Goal: Information Seeking & Learning: Learn about a topic

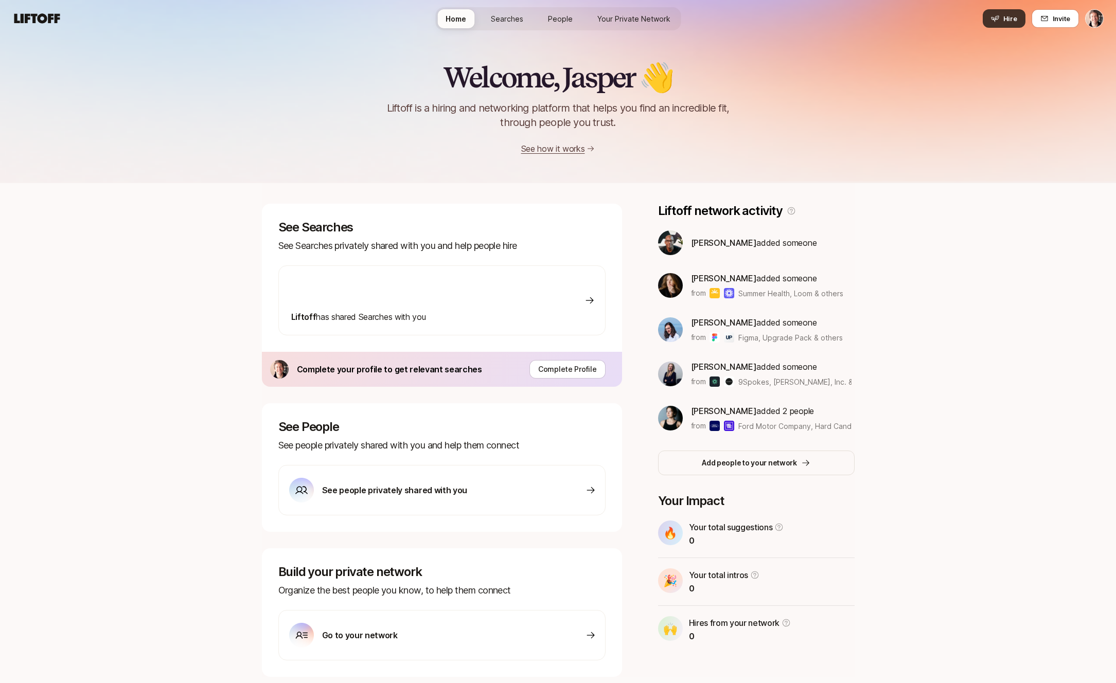
click at [1008, 22] on span "Hire" at bounding box center [1011, 18] width 14 height 10
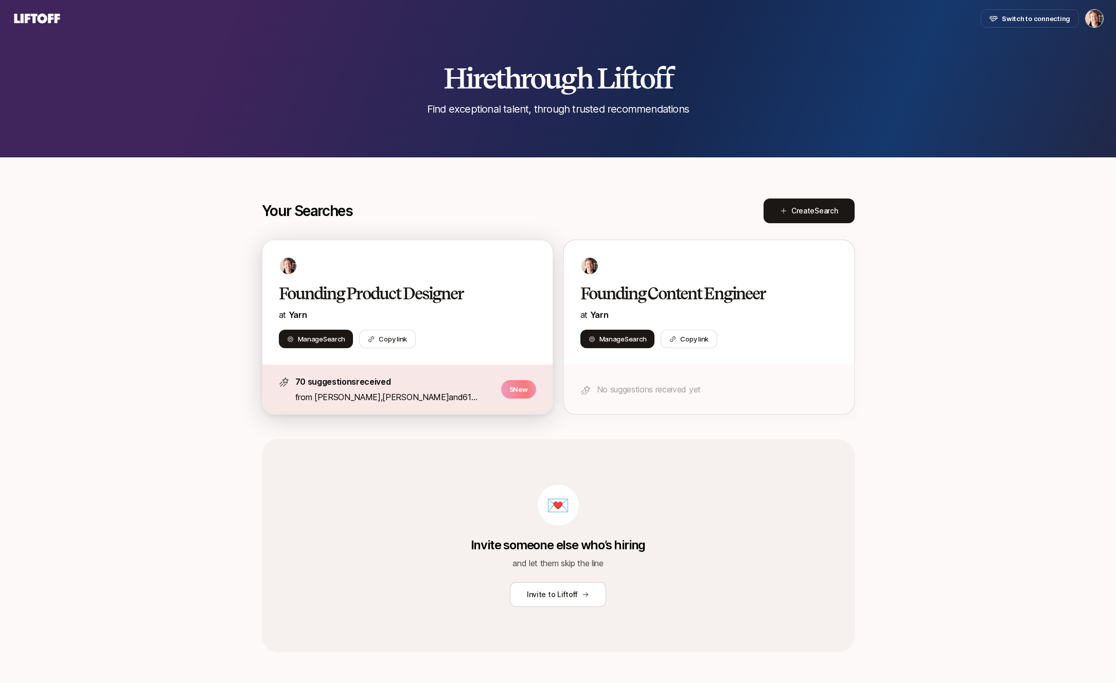
click at [434, 315] on p "at [GEOGRAPHIC_DATA]" at bounding box center [407, 314] width 257 height 13
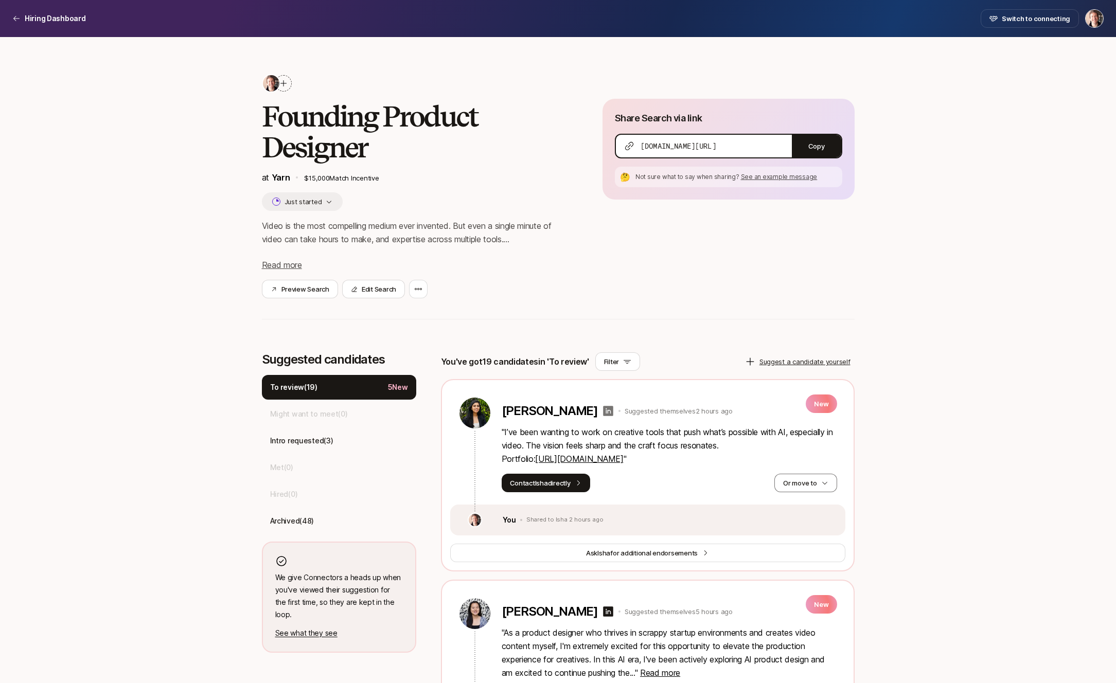
click at [603, 411] on icon at bounding box center [608, 411] width 10 height 10
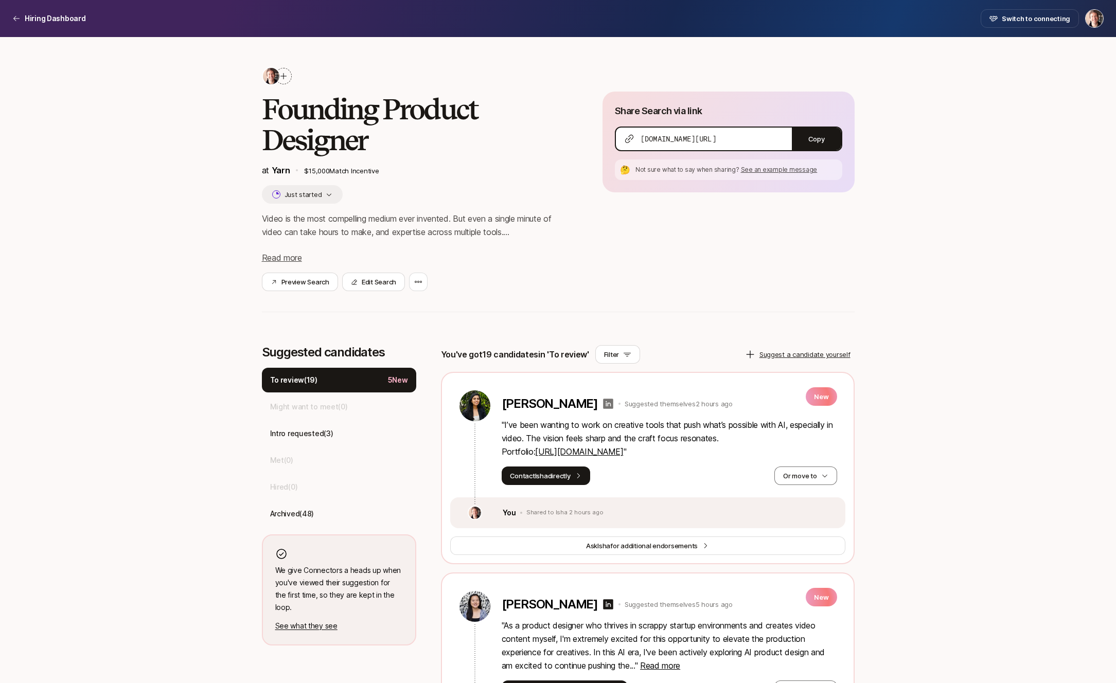
scroll to position [9, 0]
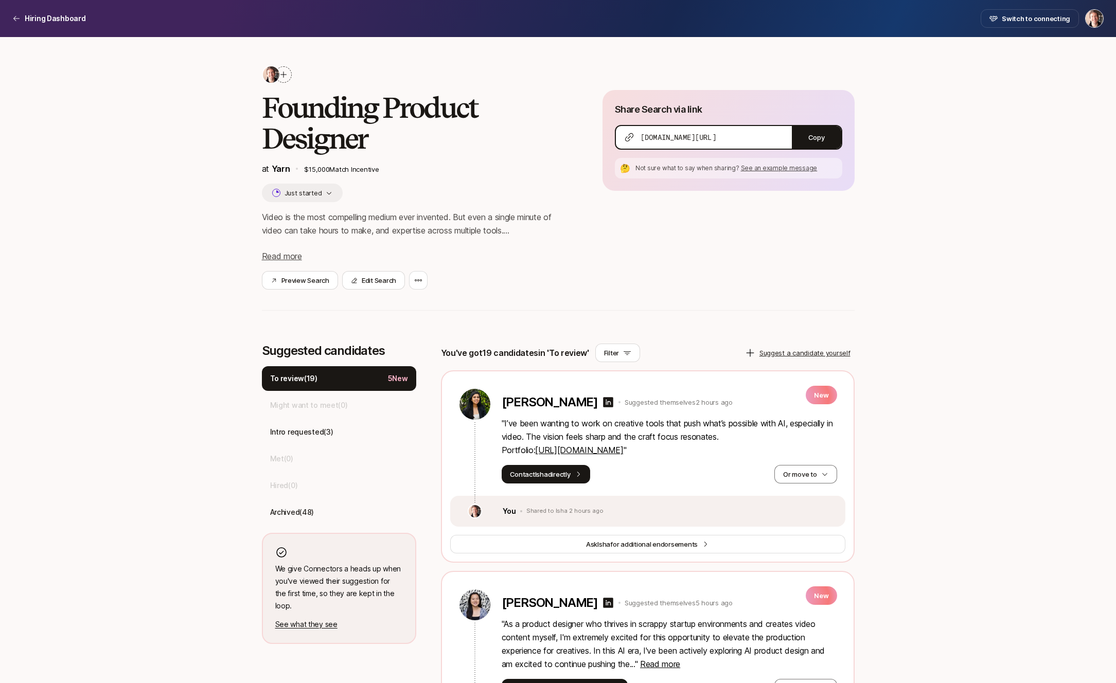
click at [602, 448] on link "[URL][DOMAIN_NAME]" at bounding box center [579, 450] width 88 height 10
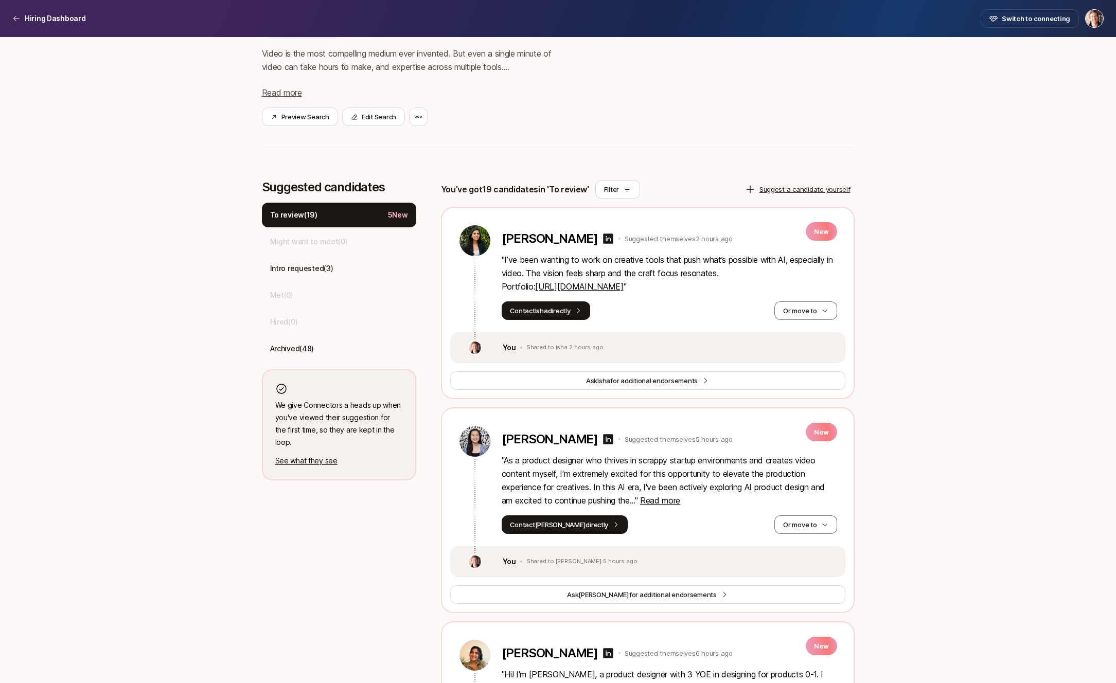
scroll to position [190, 0]
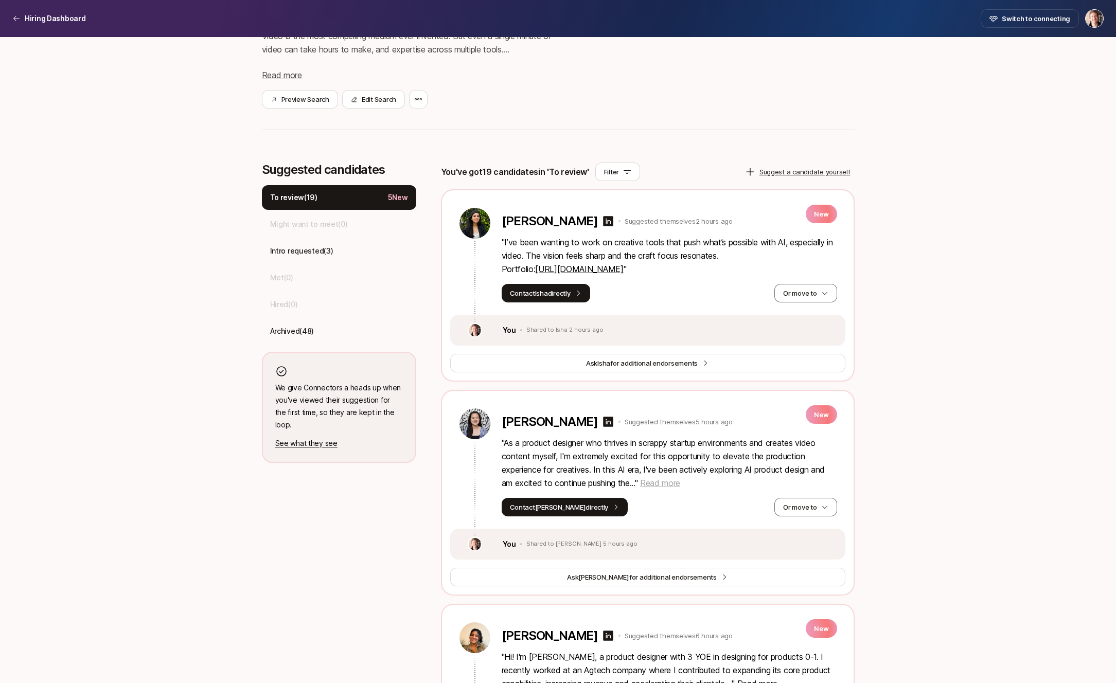
click at [653, 482] on span "Read more" at bounding box center [660, 483] width 40 height 10
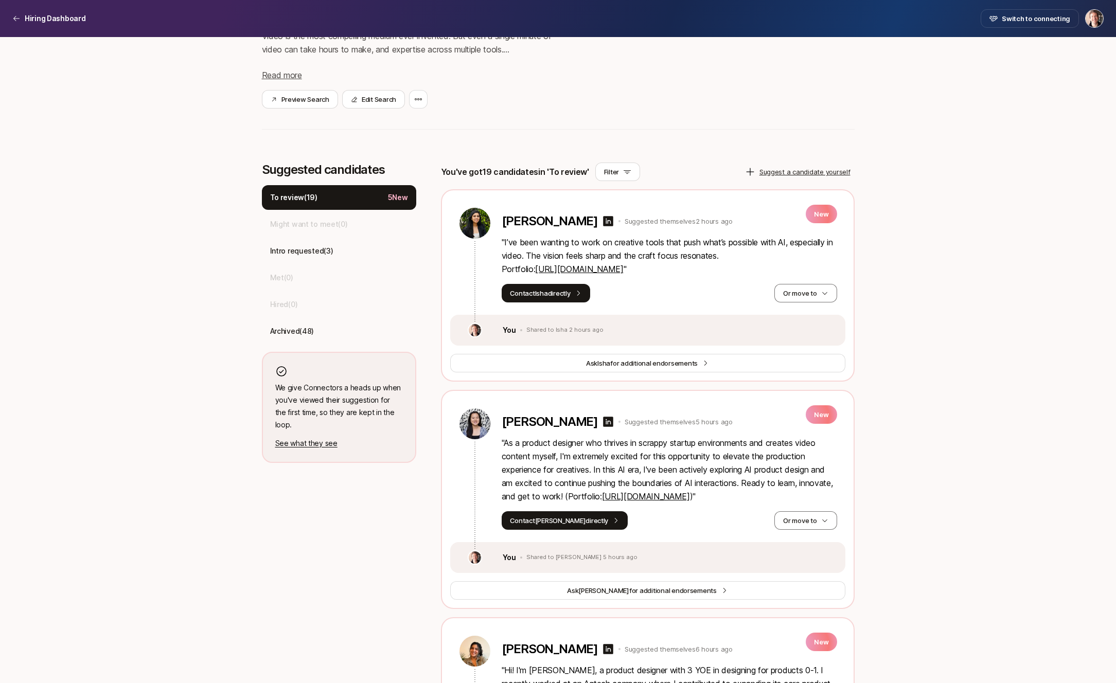
click at [655, 497] on link "[URL][DOMAIN_NAME]" at bounding box center [646, 496] width 88 height 10
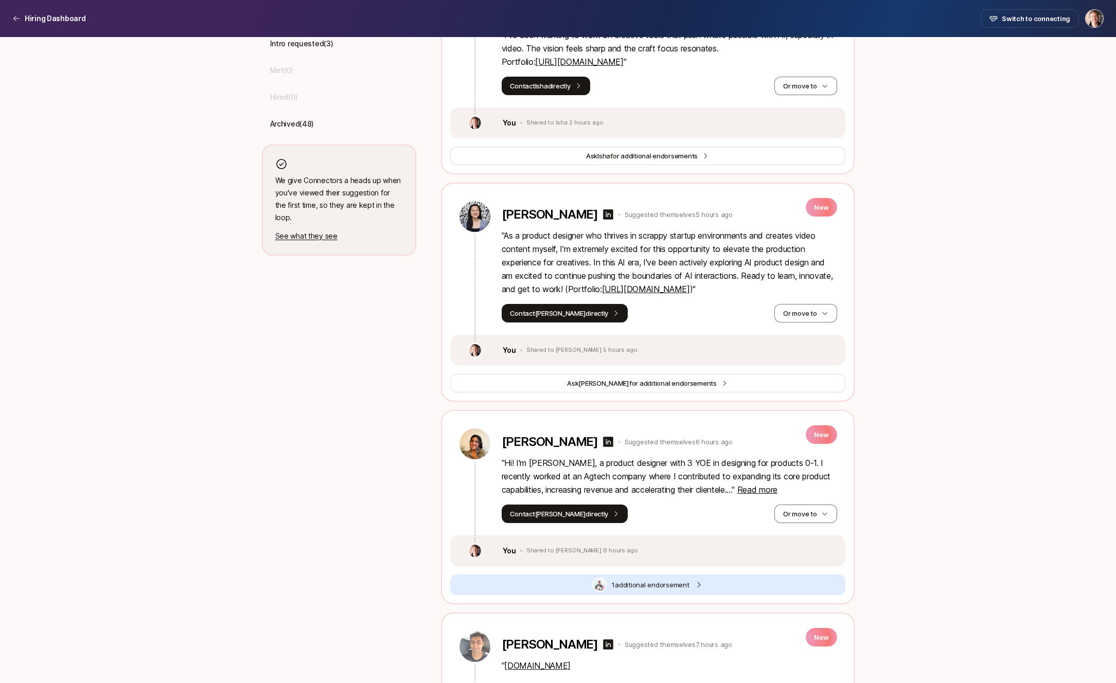
scroll to position [429, 0]
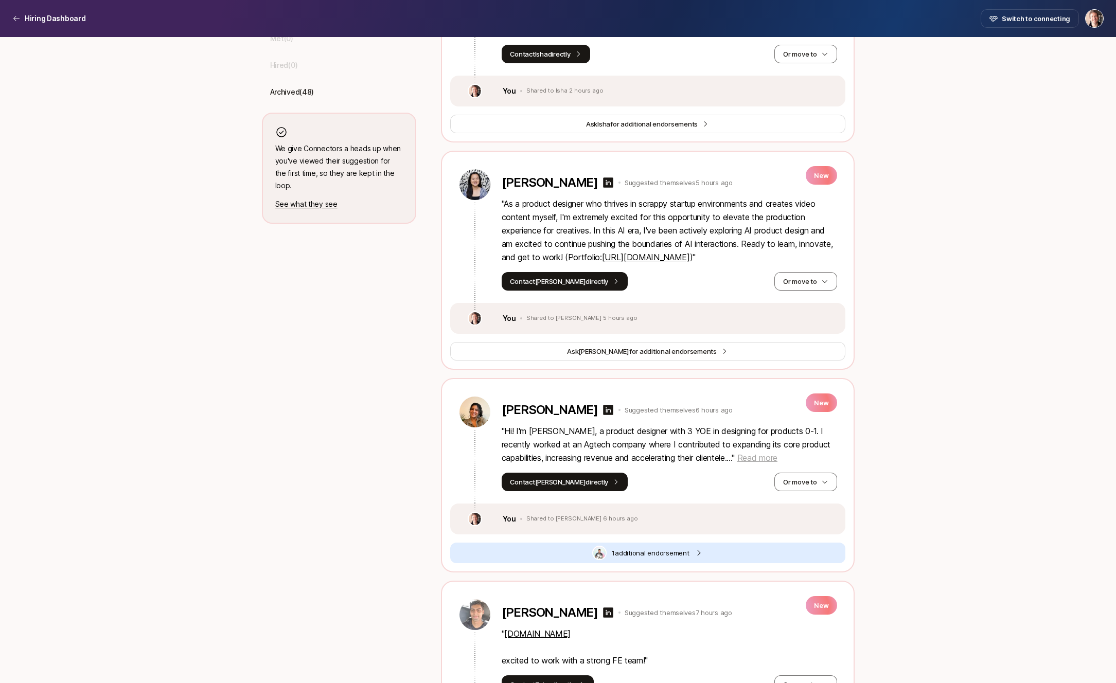
click at [761, 460] on span "Read more" at bounding box center [757, 458] width 40 height 10
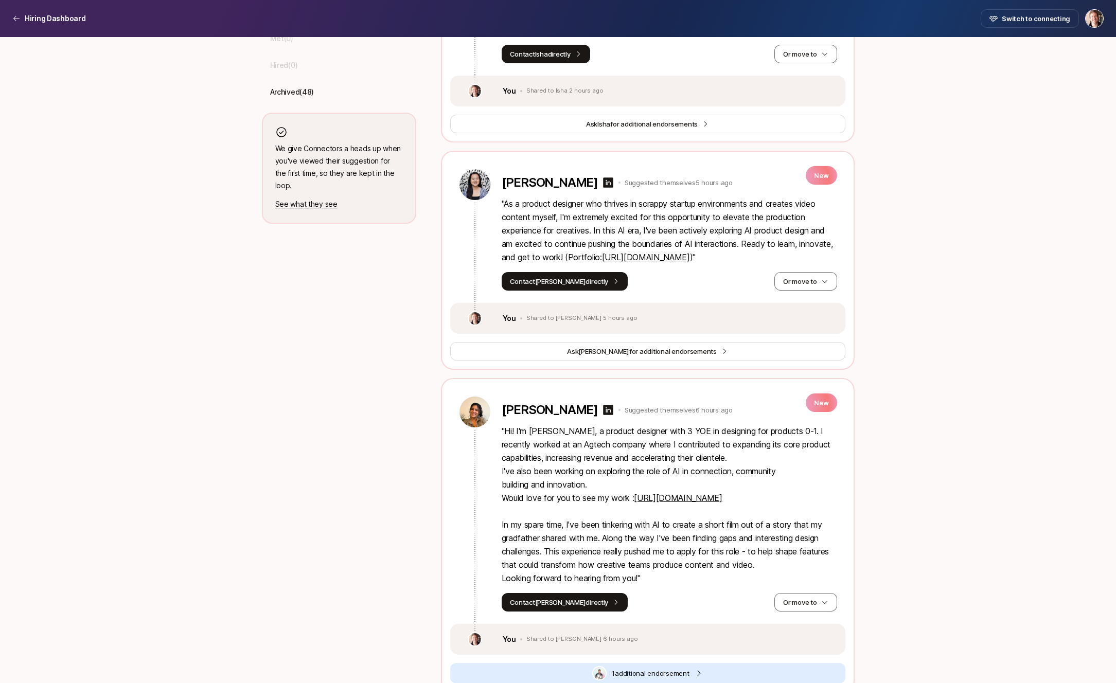
click at [711, 497] on link "[URL][DOMAIN_NAME]" at bounding box center [678, 498] width 88 height 10
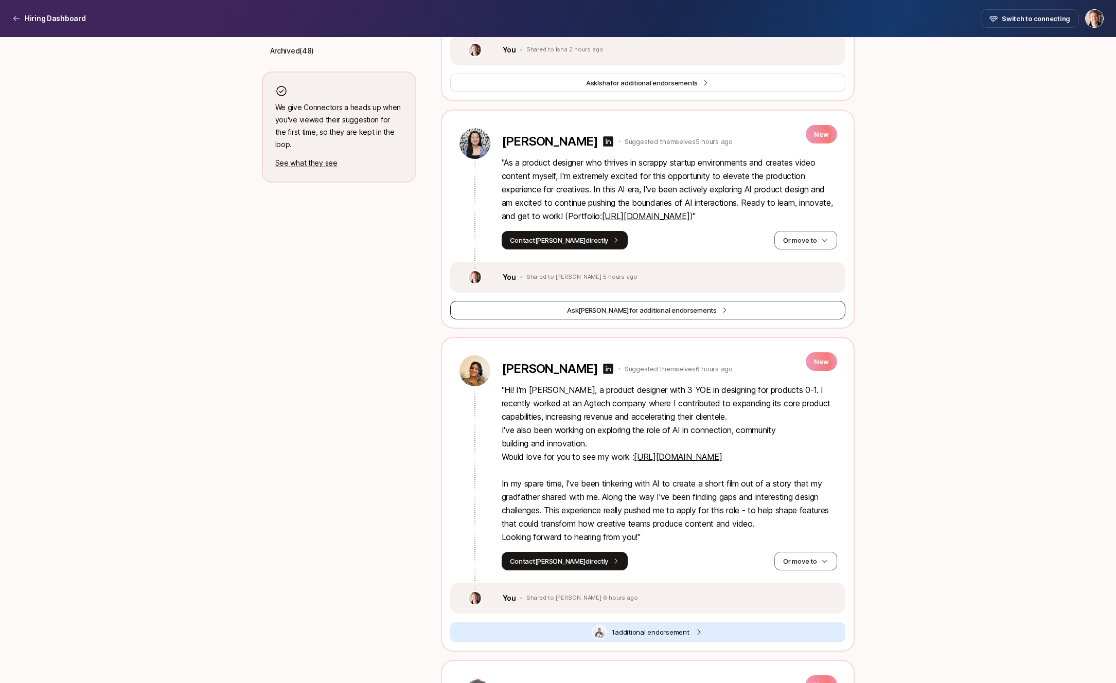
scroll to position [491, 0]
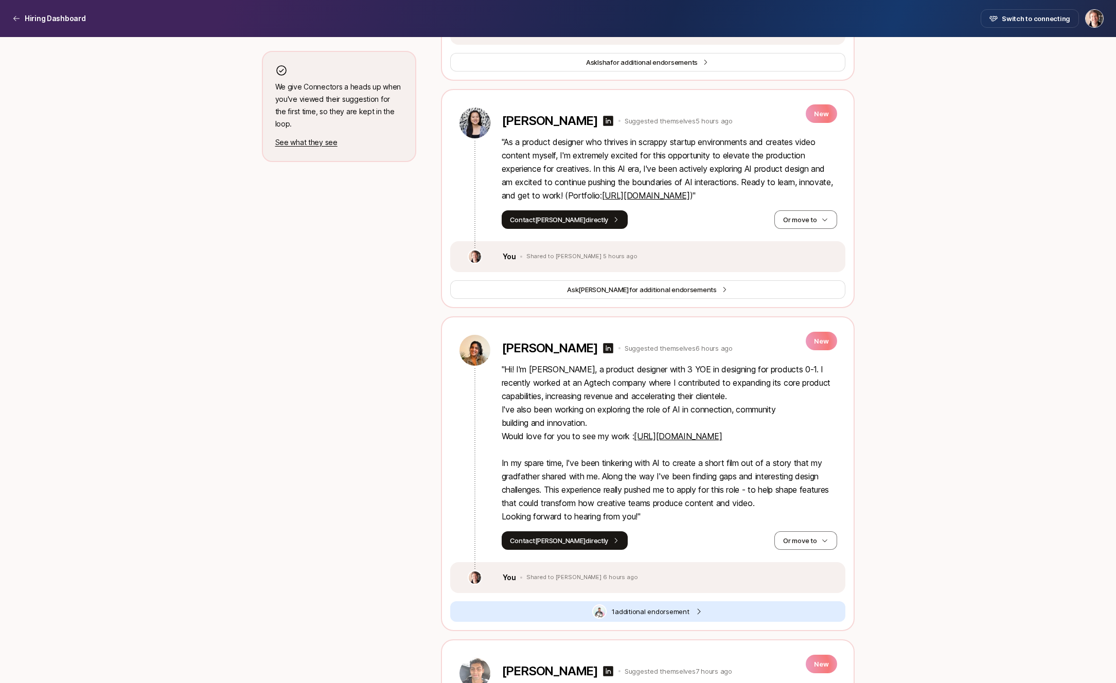
click at [655, 434] on link "[URL][DOMAIN_NAME]" at bounding box center [678, 436] width 88 height 10
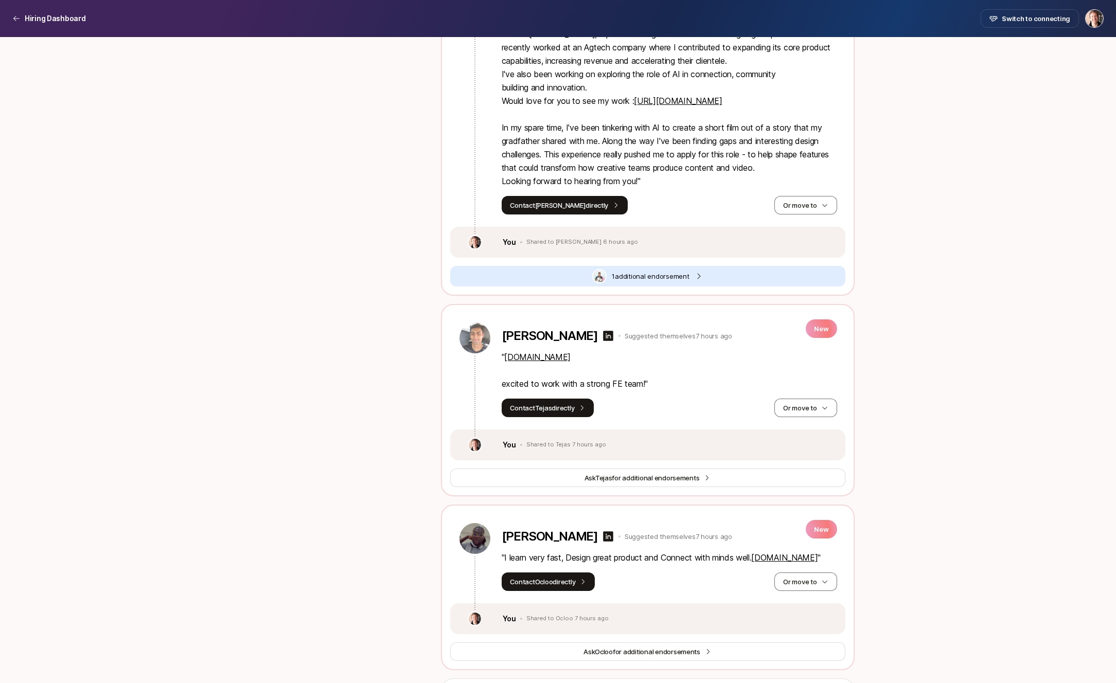
scroll to position [852, 0]
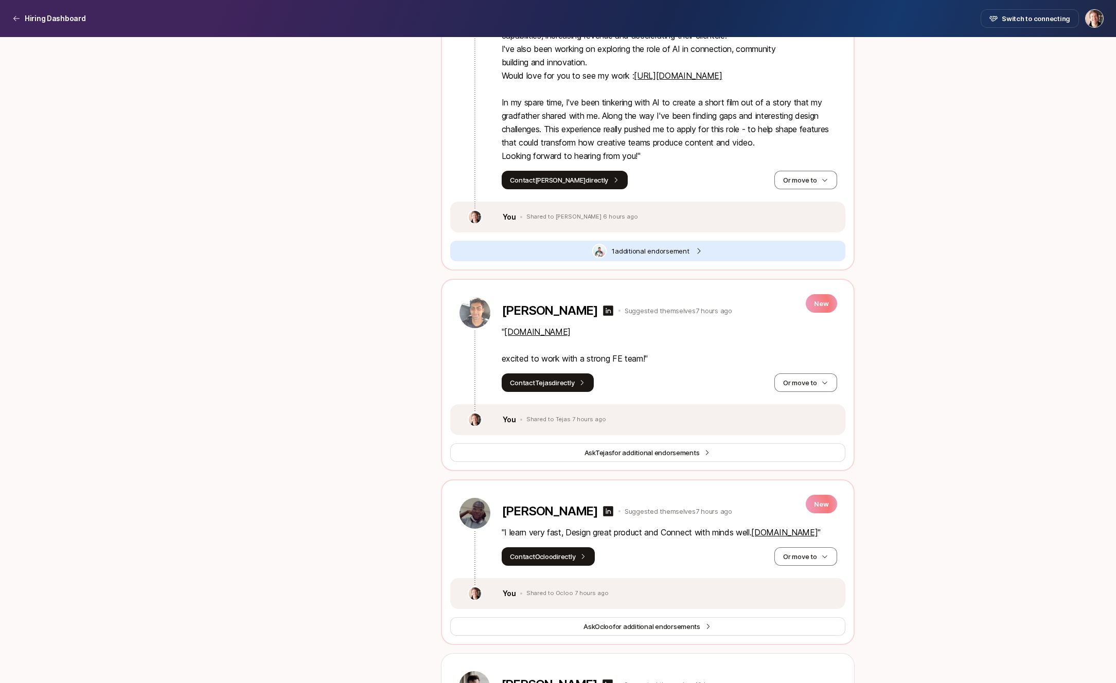
click at [556, 339] on p "" [DOMAIN_NAME] excited to work with a strong FE team! "" at bounding box center [670, 345] width 336 height 40
click at [551, 333] on link "[DOMAIN_NAME]" at bounding box center [537, 332] width 66 height 10
click at [603, 313] on icon at bounding box center [608, 311] width 10 height 10
click at [558, 329] on link "[DOMAIN_NAME]" at bounding box center [537, 332] width 66 height 10
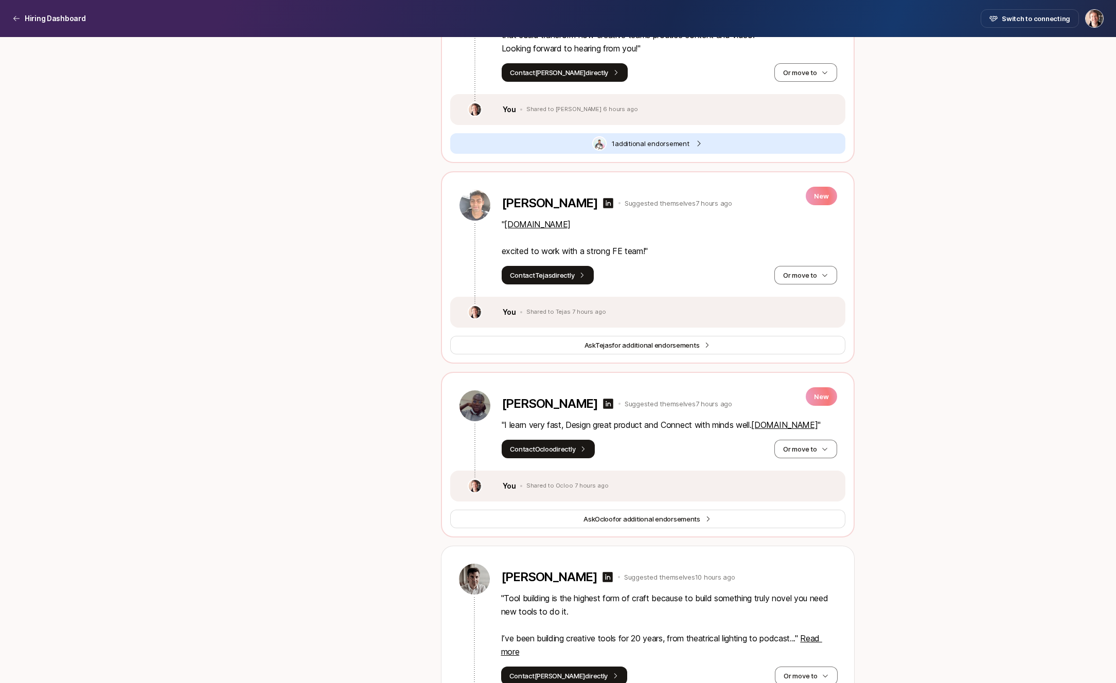
scroll to position [961, 0]
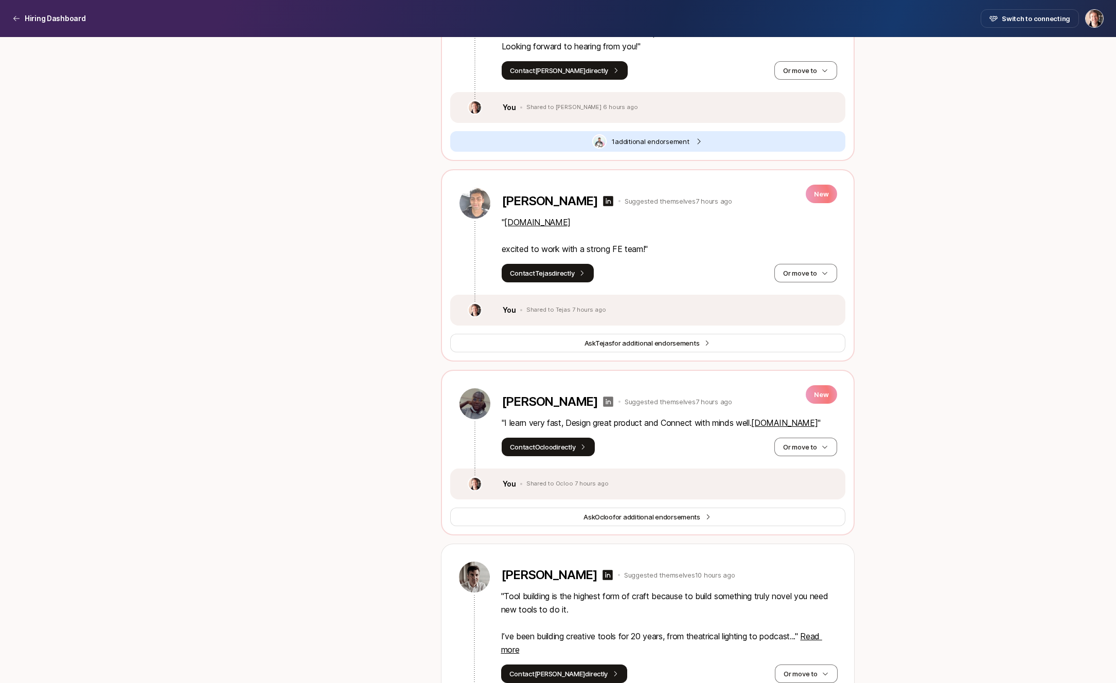
click at [603, 402] on icon at bounding box center [608, 402] width 10 height 10
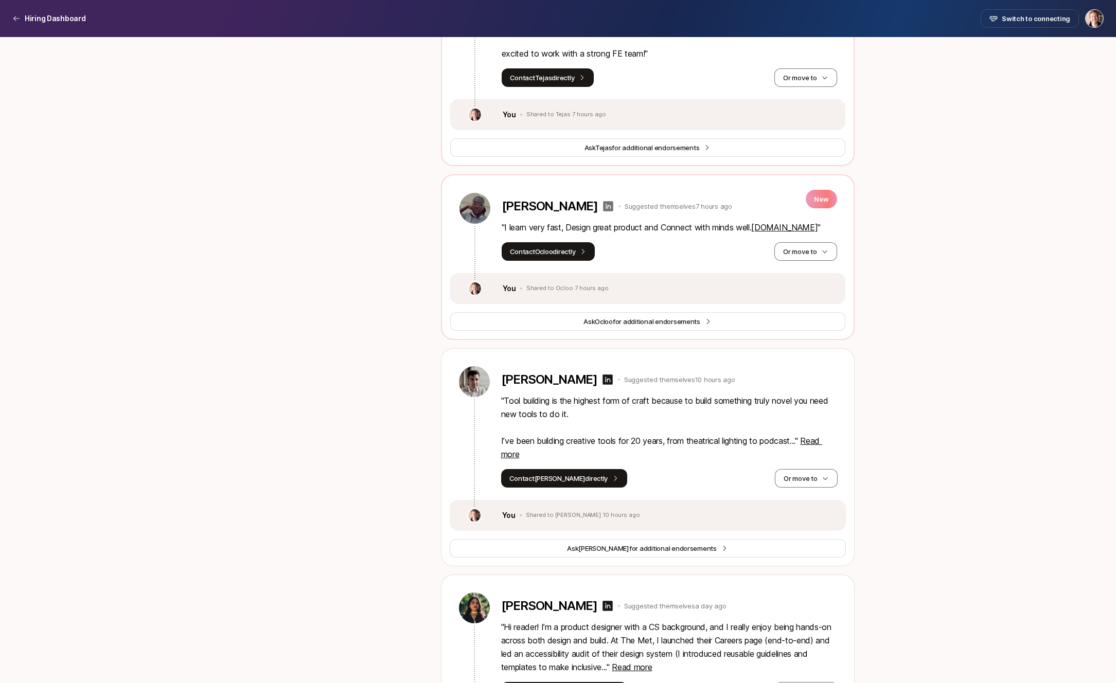
scroll to position [1181, 0]
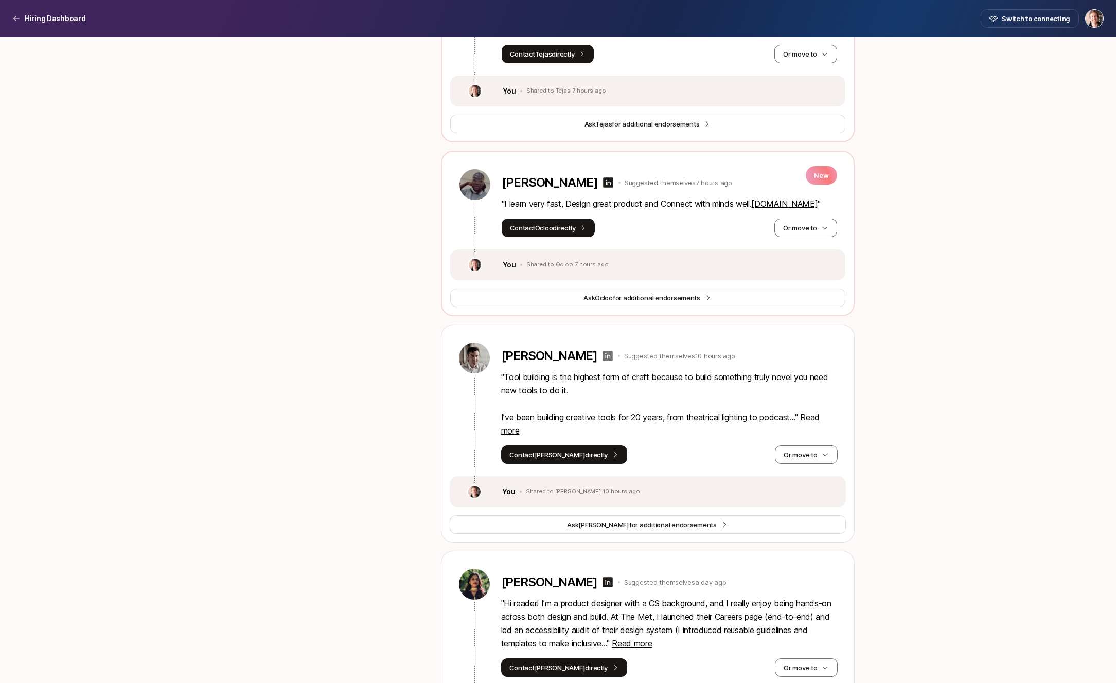
click at [602, 362] on icon at bounding box center [608, 356] width 12 height 12
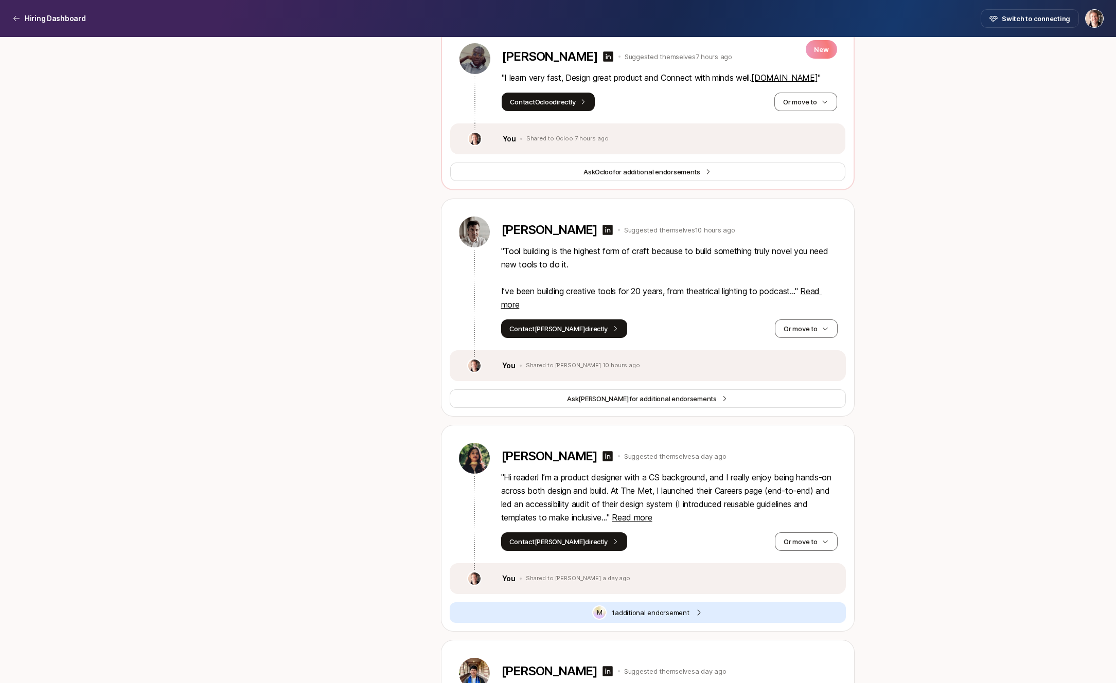
scroll to position [1307, 0]
